Goal: Task Accomplishment & Management: Manage account settings

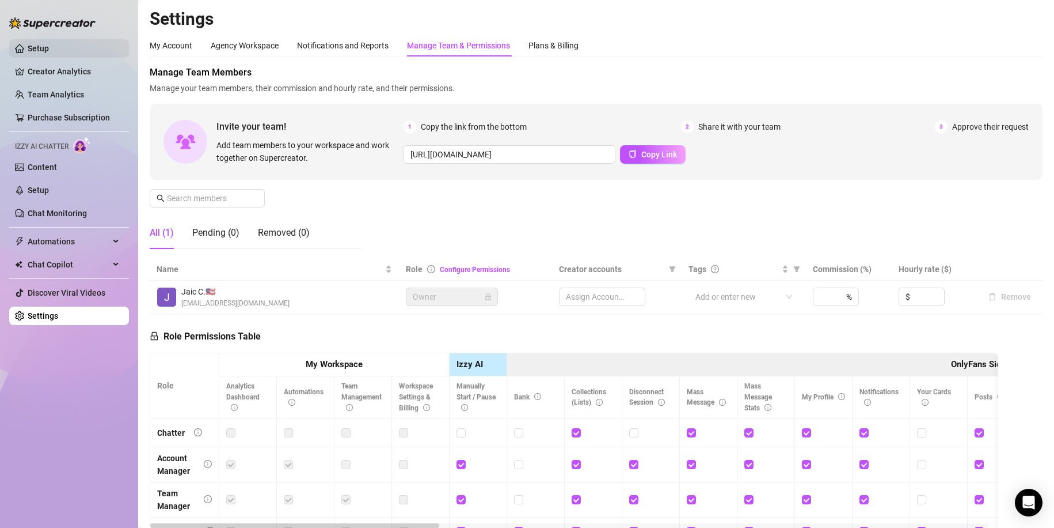
click at [36, 44] on link "Setup" at bounding box center [38, 48] width 21 height 9
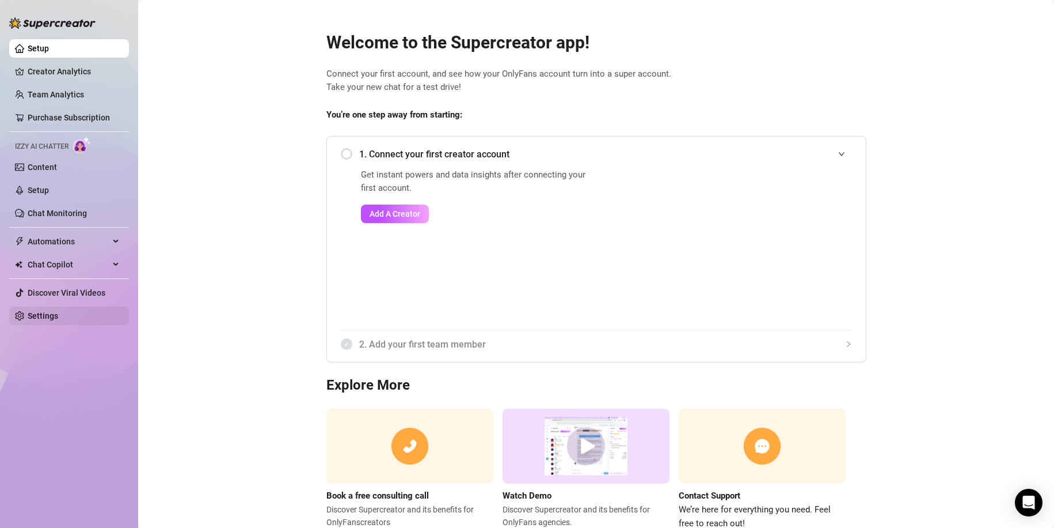
click at [58, 315] on link "Settings" at bounding box center [43, 315] width 31 height 9
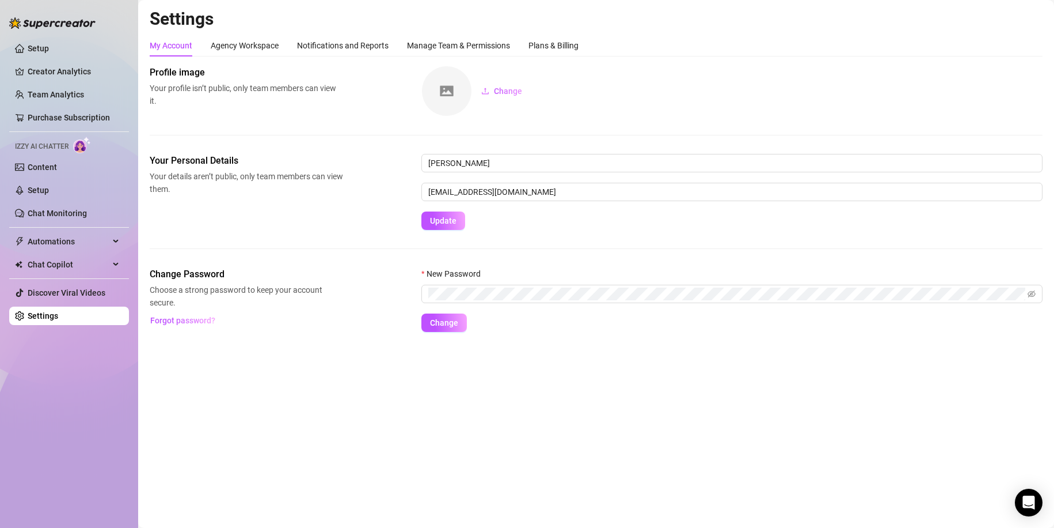
click at [43, 25] on img at bounding box center [52, 23] width 86 height 12
click at [49, 47] on link "Setup" at bounding box center [38, 48] width 21 height 9
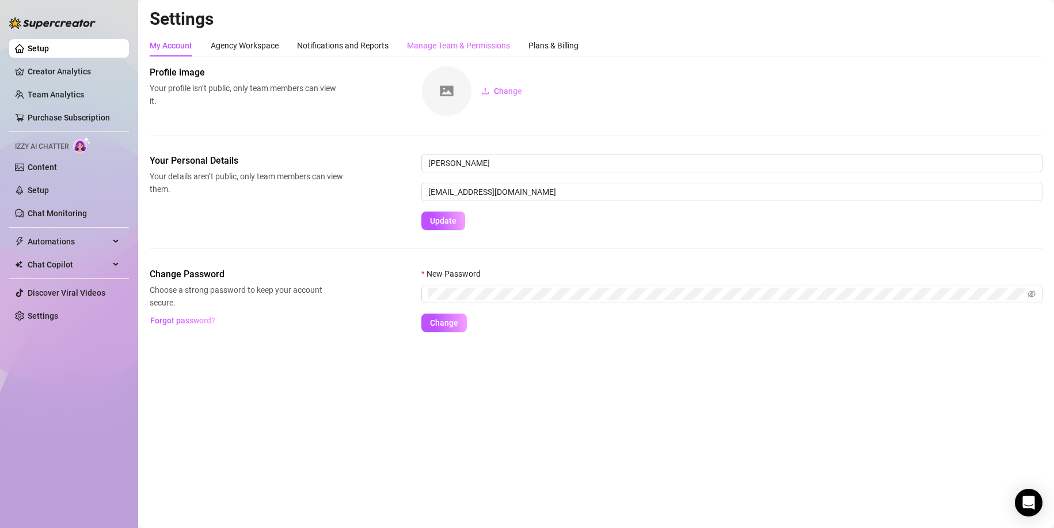
click at [435, 39] on div "Manage Team & Permissions" at bounding box center [458, 46] width 103 height 22
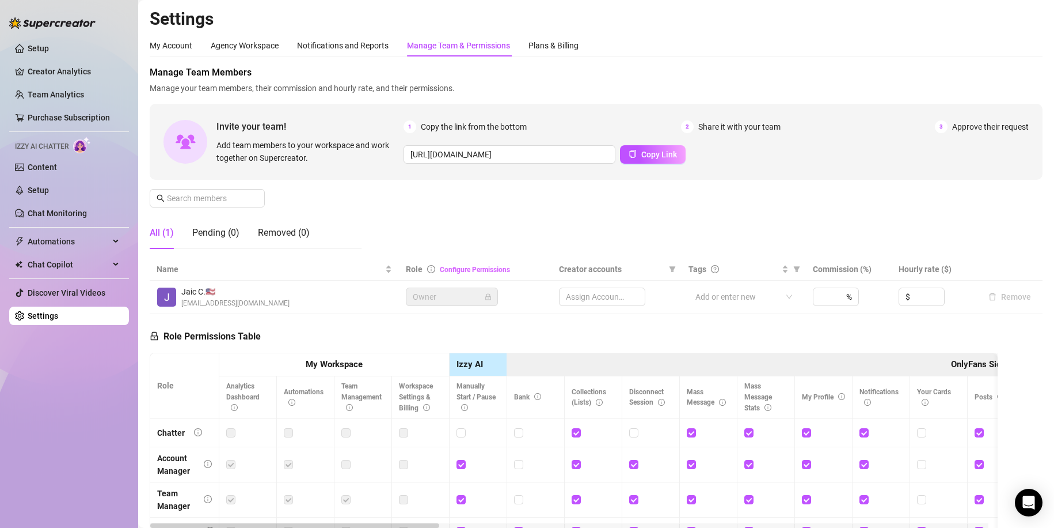
click at [473, 268] on link "Configure Permissions" at bounding box center [475, 269] width 70 height 8
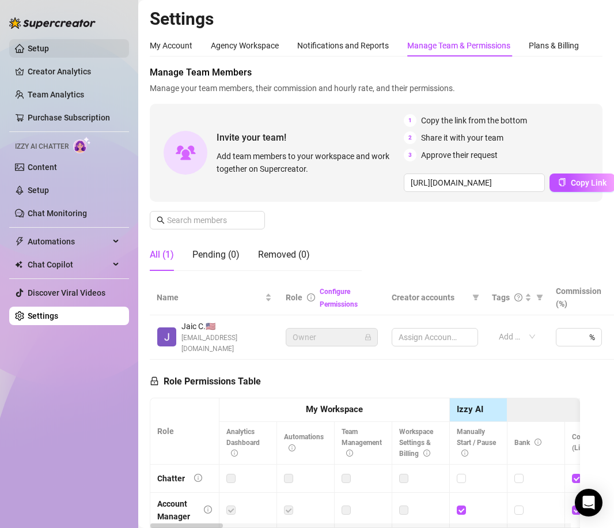
click at [49, 45] on link "Setup" at bounding box center [38, 48] width 21 height 9
